Goal: Task Accomplishment & Management: Manage account settings

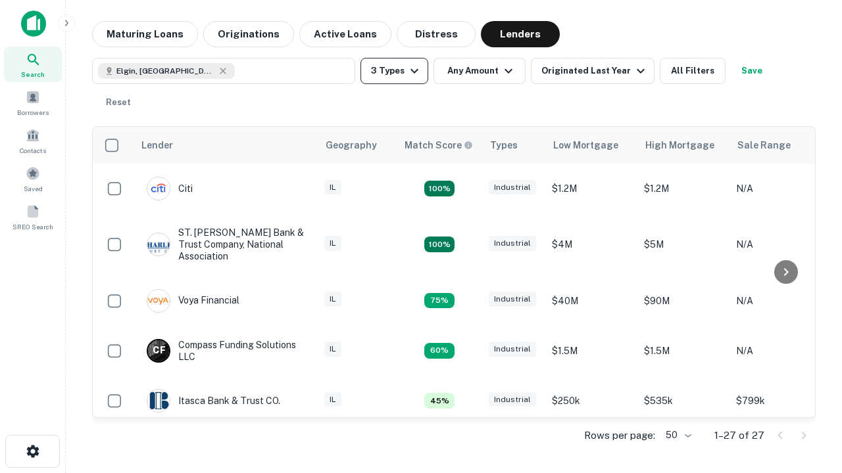
click at [394, 71] on button "3 Types" at bounding box center [394, 71] width 68 height 26
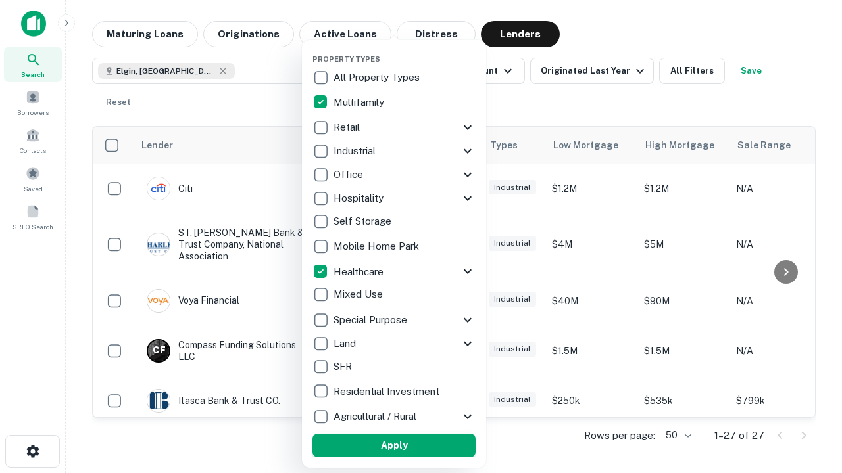
click at [394, 446] on button "Apply" at bounding box center [393, 446] width 163 height 24
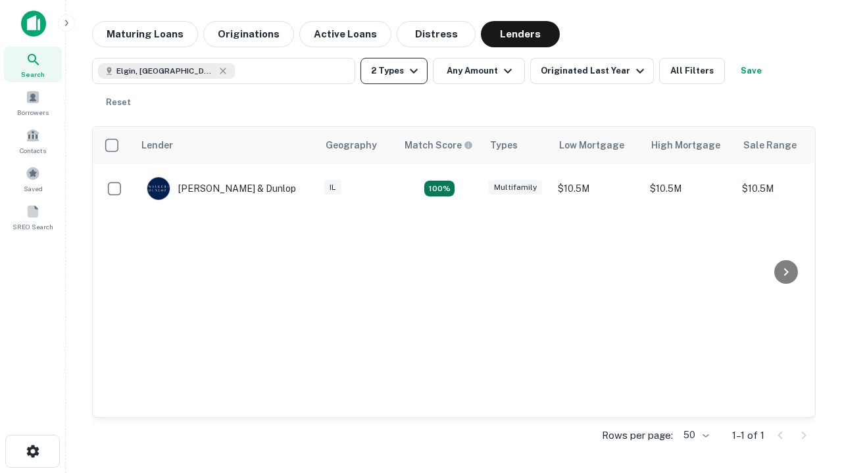
click at [394, 71] on button "2 Types" at bounding box center [393, 71] width 67 height 26
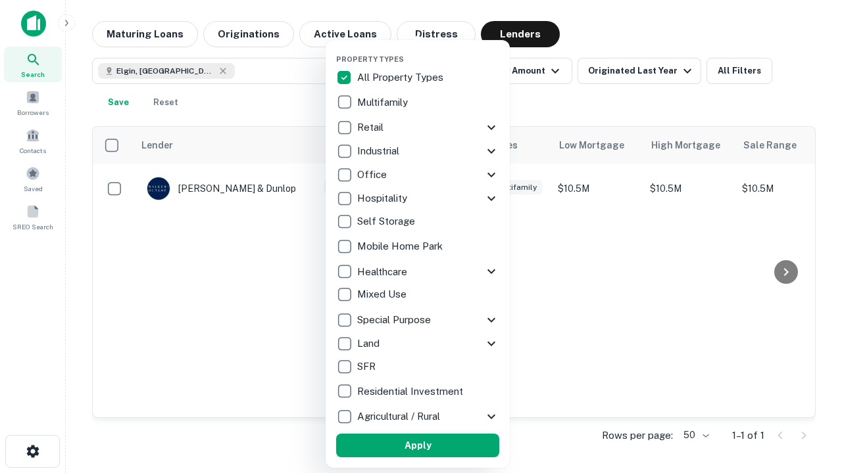
click at [417, 446] on button "Apply" at bounding box center [417, 446] width 163 height 24
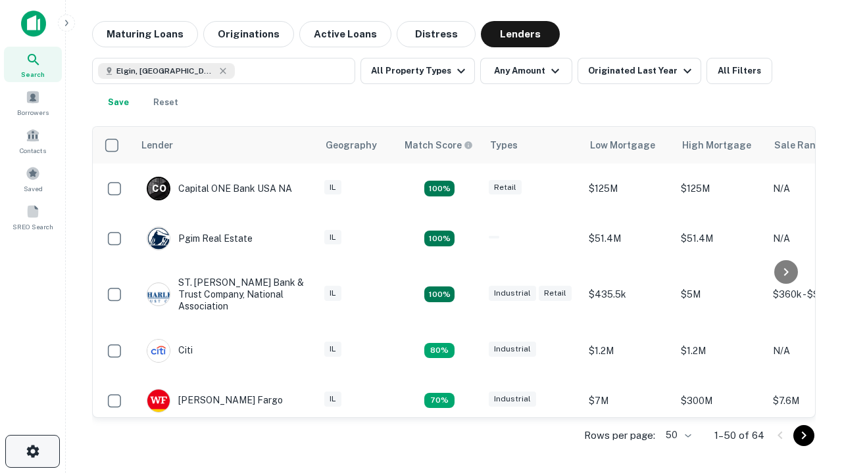
click at [32, 452] on icon "button" at bounding box center [33, 452] width 16 height 16
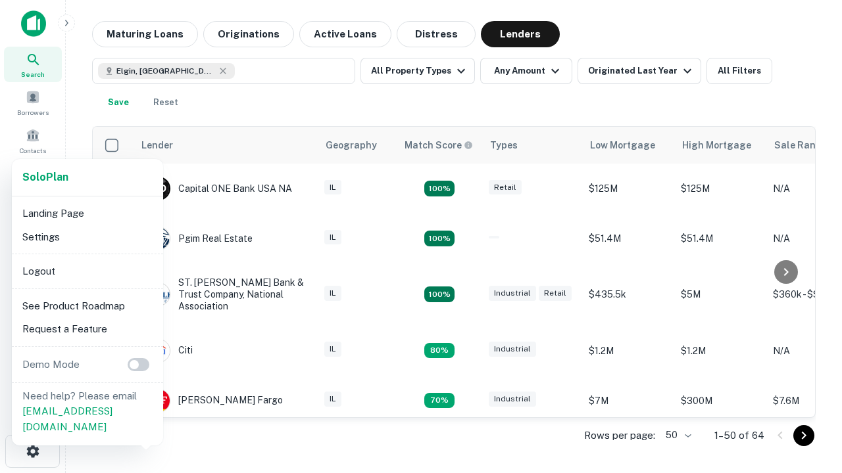
click at [87, 271] on li "Logout" at bounding box center [87, 272] width 141 height 24
